Goal: Find specific page/section: Find specific page/section

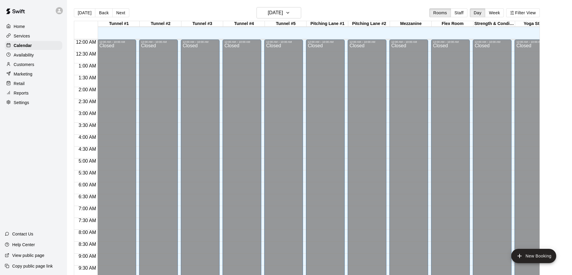
scroll to position [257, 0]
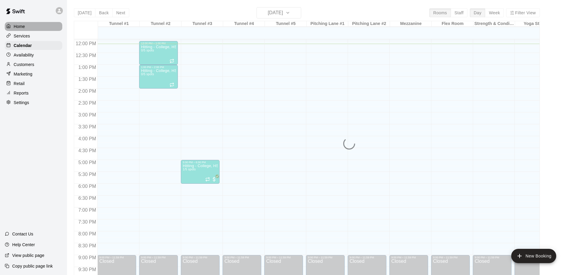
click at [22, 24] on p "Home" at bounding box center [19, 27] width 11 height 6
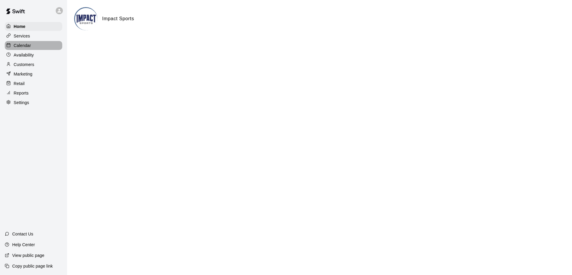
click at [22, 46] on p "Calendar" at bounding box center [22, 46] width 17 height 6
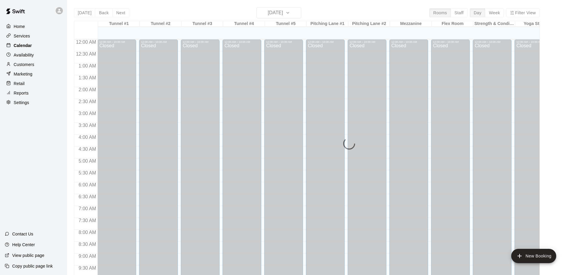
scroll to position [289, 0]
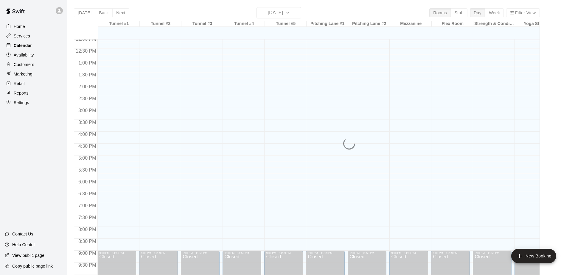
click at [22, 46] on p "Calendar" at bounding box center [23, 46] width 18 height 6
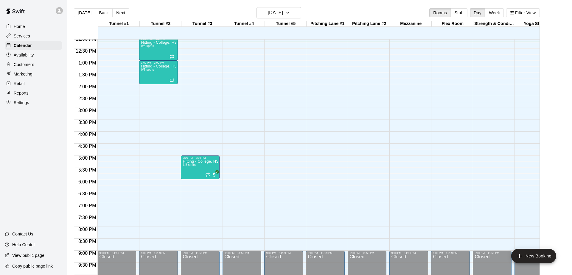
click at [384, 12] on div "Today Back Next Wednesday Aug 20 Rooms Staff Day Week Filter View" at bounding box center [307, 14] width 466 height 14
click at [24, 65] on p "Customers" at bounding box center [24, 65] width 21 height 6
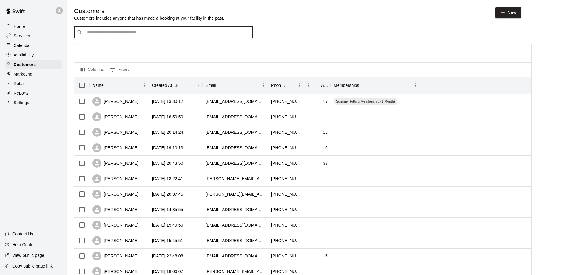
click at [102, 30] on input "Search customers by name or email" at bounding box center [167, 32] width 165 height 6
type input "*"
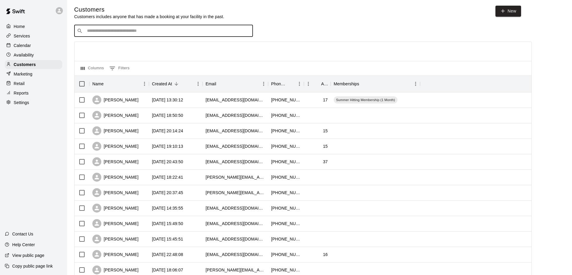
scroll to position [1, 0]
click at [29, 54] on p "Availability" at bounding box center [24, 55] width 20 height 6
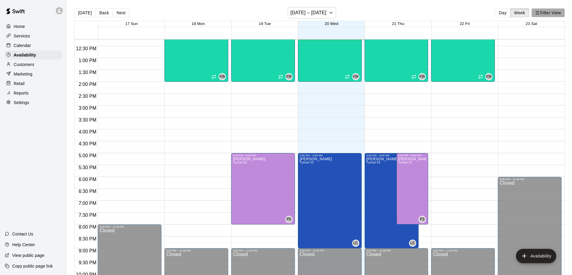
click at [548, 12] on button "Filter View" at bounding box center [547, 12] width 33 height 9
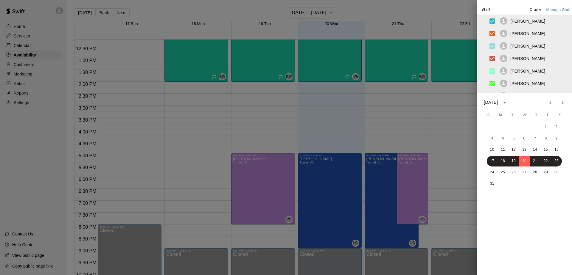
scroll to position [76, 0]
click at [517, 43] on p "Jerry Oakes" at bounding box center [527, 45] width 35 height 6
click at [534, 8] on p "Close" at bounding box center [535, 10] width 12 height 6
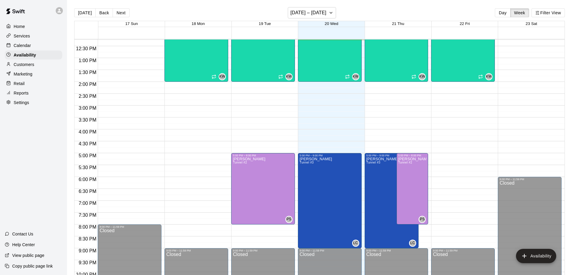
click at [436, 8] on div "Today Back Next August 17 – 23 Day Week Filter View" at bounding box center [319, 14] width 490 height 14
